Goal: Information Seeking & Learning: Learn about a topic

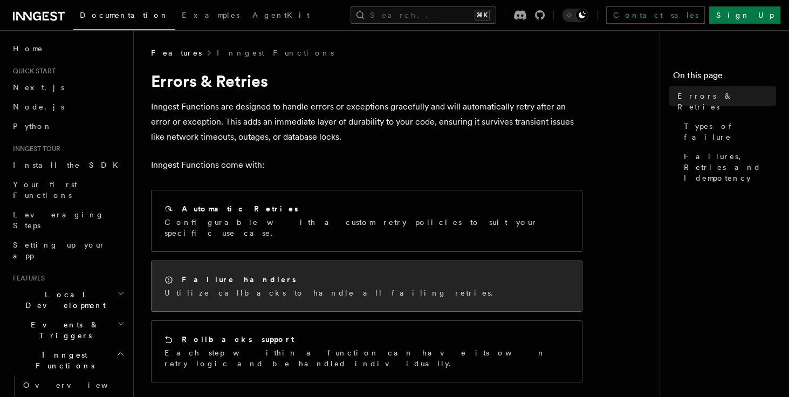
click at [264, 274] on div "Failure handlers" at bounding box center [331, 279] width 335 height 11
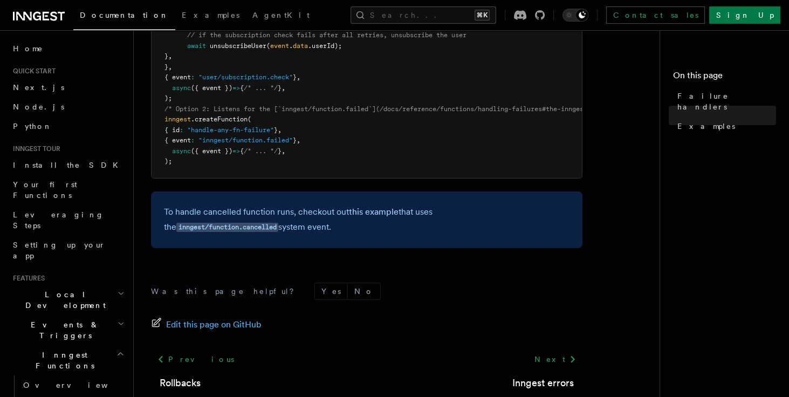
scroll to position [349, 0]
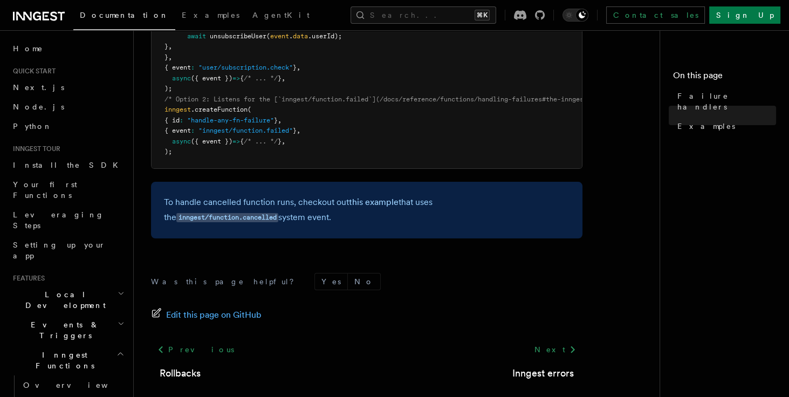
click at [340, 201] on p "To handle cancelled function runs, checkout out this example that uses the inng…" at bounding box center [366, 210] width 405 height 31
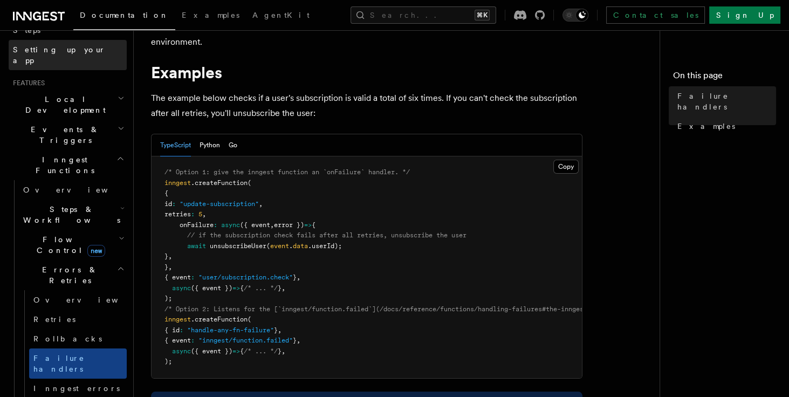
scroll to position [200, 0]
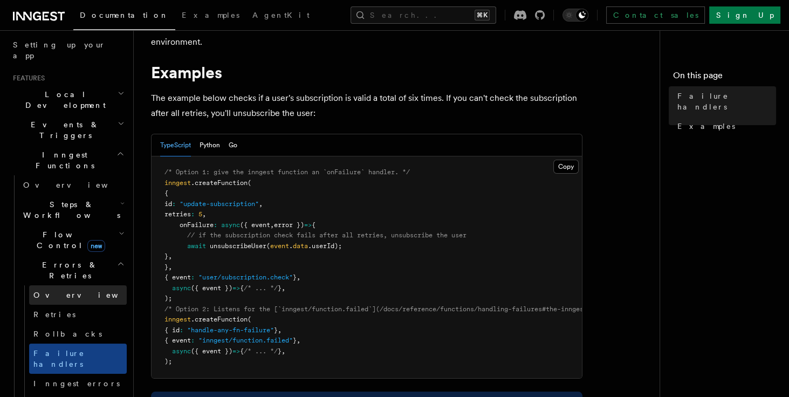
click at [70, 285] on link "Overview" at bounding box center [78, 294] width 98 height 19
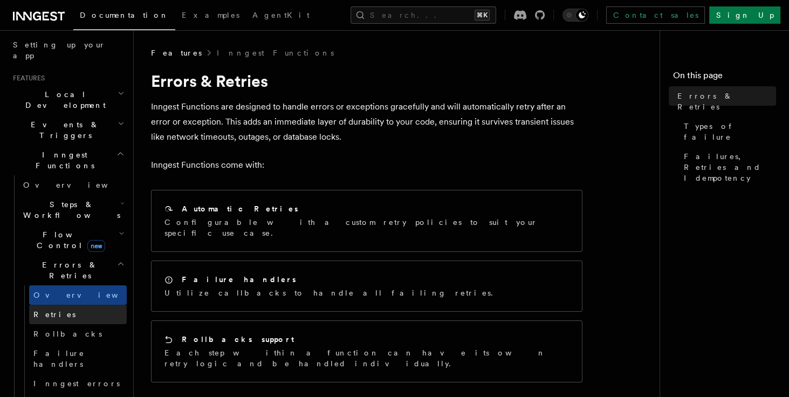
click at [63, 305] on link "Retries" at bounding box center [78, 314] width 98 height 19
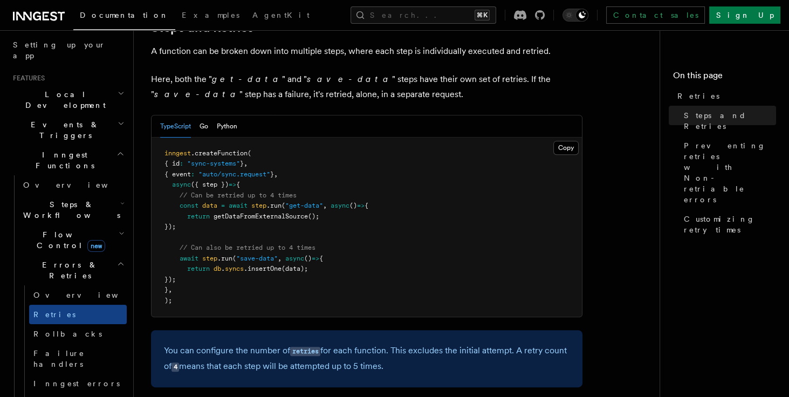
scroll to position [605, 0]
click at [66, 378] on span "Inngest errors" at bounding box center [76, 383] width 86 height 11
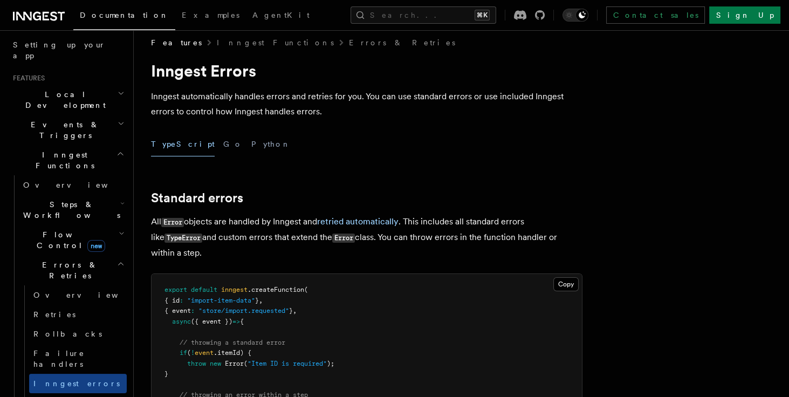
scroll to position [13, 0]
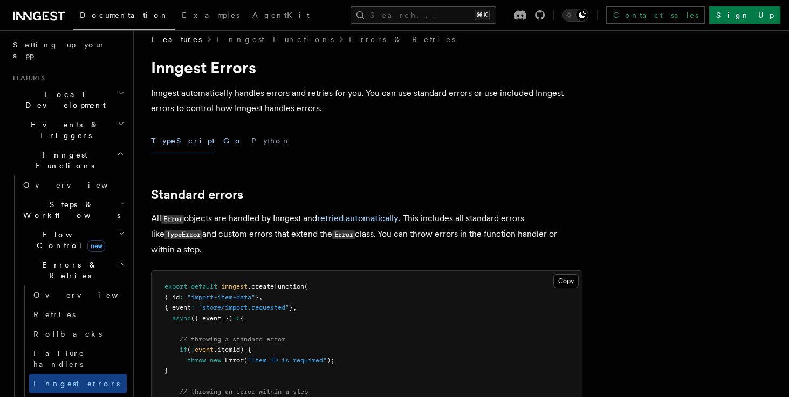
click at [223, 142] on button "Go" at bounding box center [232, 141] width 19 height 24
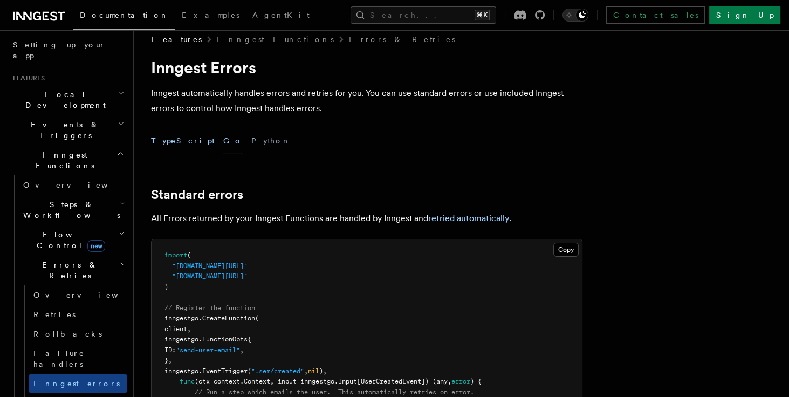
click at [170, 142] on button "TypeScript" at bounding box center [183, 141] width 64 height 24
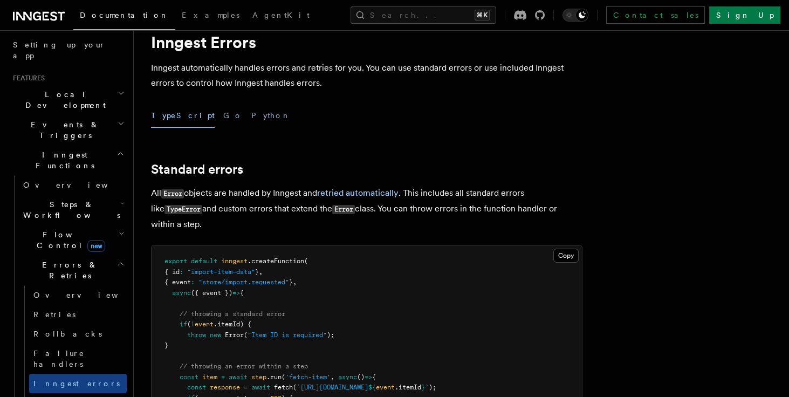
scroll to position [39, 0]
click at [192, 116] on div "TypeScript Go Python" at bounding box center [366, 115] width 431 height 24
click at [223, 117] on button "Go" at bounding box center [232, 115] width 19 height 24
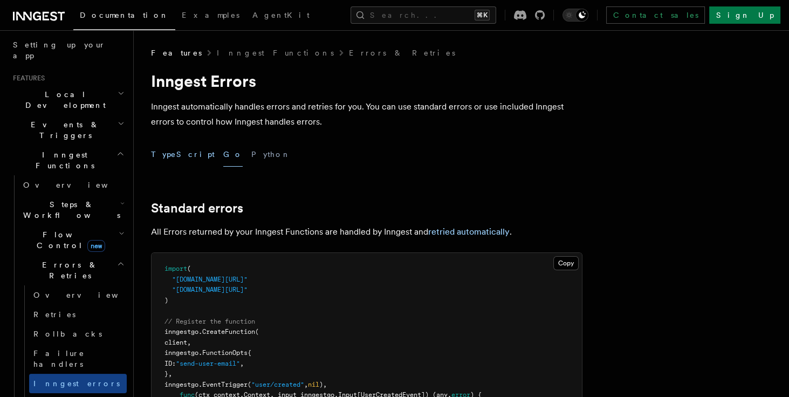
click at [168, 154] on button "TypeScript" at bounding box center [183, 154] width 64 height 24
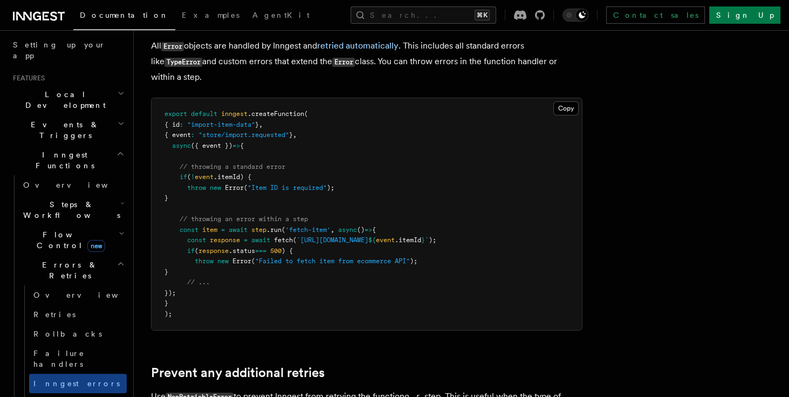
scroll to position [184, 0]
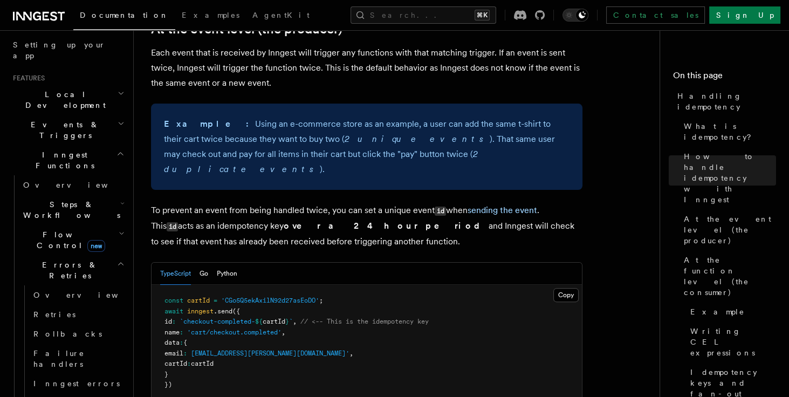
scroll to position [410, 0]
click at [315, 220] on strong "over a 24 hour period" at bounding box center [386, 225] width 205 height 10
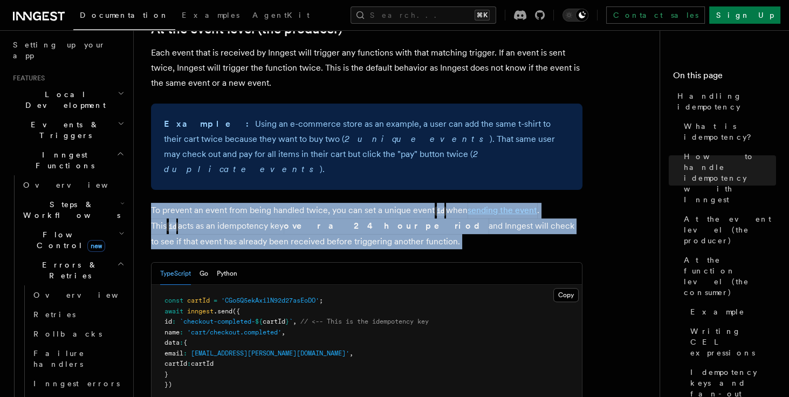
click at [315, 220] on strong "over a 24 hour period" at bounding box center [386, 225] width 205 height 10
click at [327, 220] on strong "over a 24 hour period" at bounding box center [386, 225] width 205 height 10
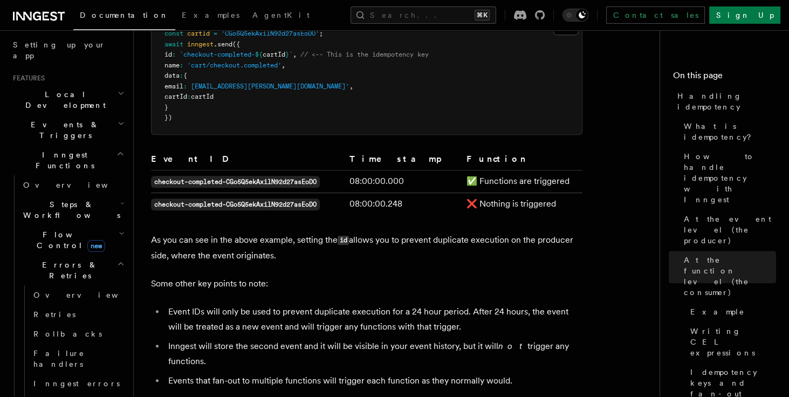
scroll to position [0, 0]
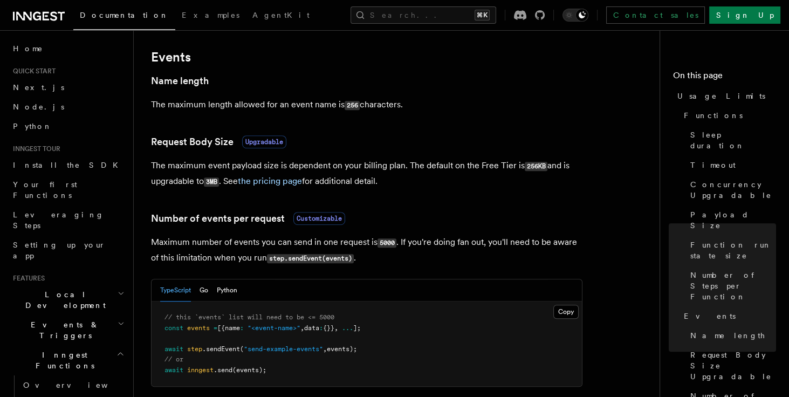
scroll to position [851, 0]
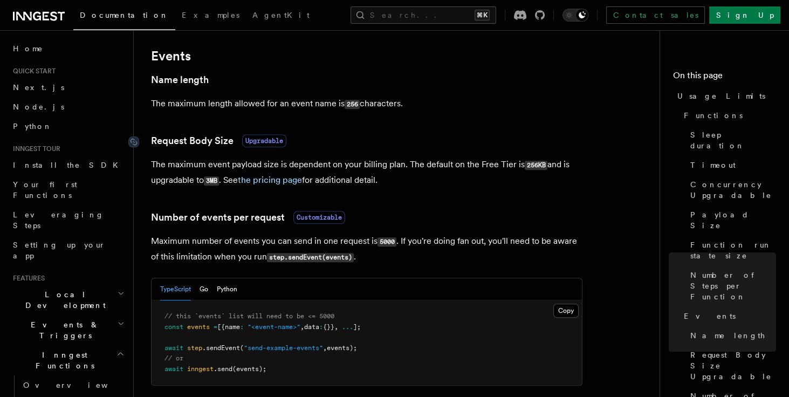
click at [265, 140] on span "Upgradable" at bounding box center [264, 140] width 44 height 13
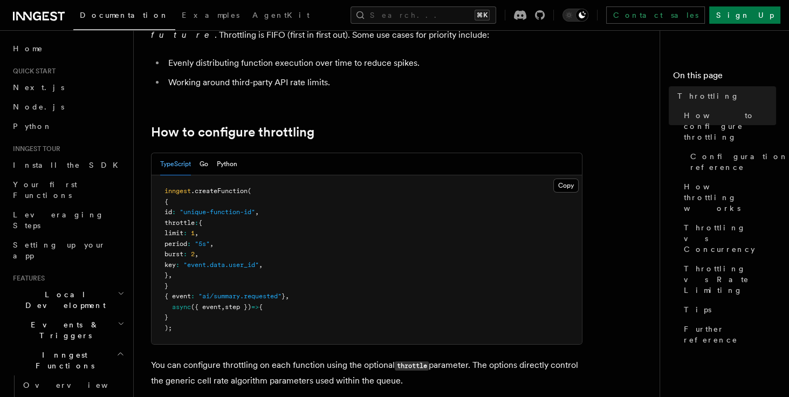
scroll to position [207, 0]
